Goal: Task Accomplishment & Management: Complete application form

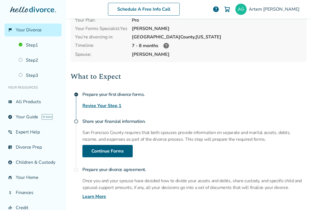
scroll to position [71, 0]
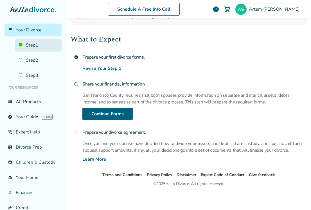
click at [52, 46] on link "Step 1" at bounding box center [38, 45] width 46 height 13
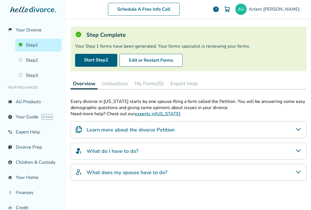
click at [146, 82] on button "My Forms (5)" at bounding box center [149, 83] width 33 height 11
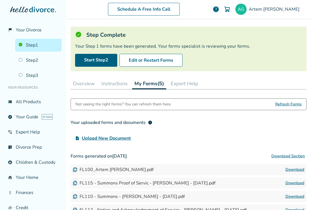
click at [120, 86] on button "Instructions" at bounding box center [114, 83] width 31 height 11
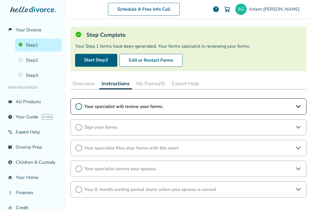
click at [114, 108] on span "Your specialist will review your forms." at bounding box center [188, 107] width 208 height 6
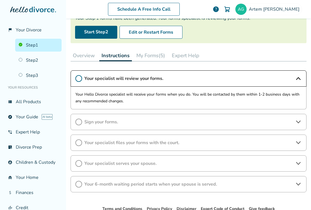
scroll to position [57, 0]
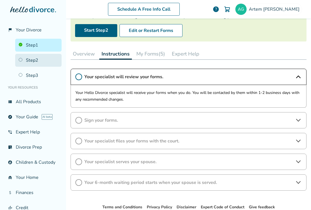
click at [38, 62] on link "Step 2" at bounding box center [38, 60] width 46 height 13
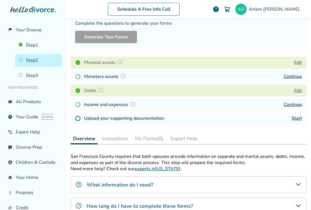
scroll to position [59, 0]
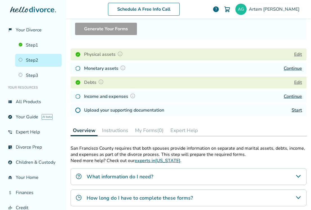
click at [194, 68] on div "Monetary assets Continue" at bounding box center [189, 69] width 236 height 12
click at [294, 68] on link "Continue" at bounding box center [292, 68] width 18 height 6
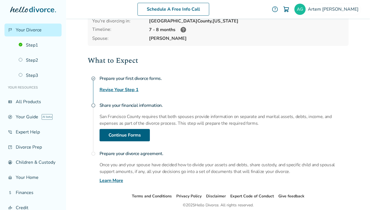
scroll to position [63, 0]
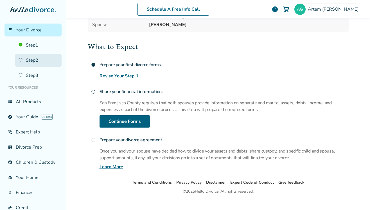
click at [45, 54] on link "Step 2" at bounding box center [38, 60] width 46 height 13
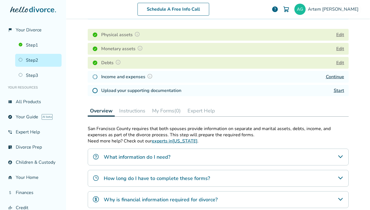
scroll to position [105, 0]
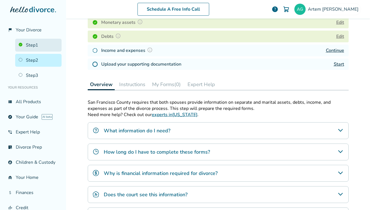
click at [28, 43] on link "Step 1" at bounding box center [38, 45] width 46 height 13
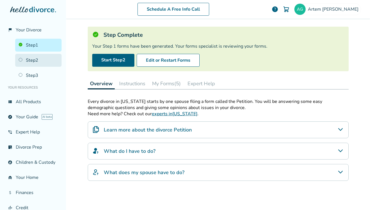
click at [41, 62] on link "Step 2" at bounding box center [38, 60] width 46 height 13
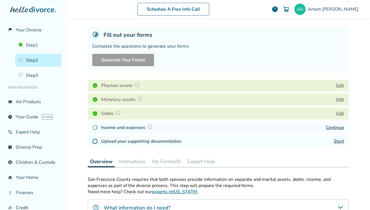
click at [131, 127] on h4 "Income and expenses" at bounding box center [127, 127] width 53 height 7
